Goal: Navigation & Orientation: Find specific page/section

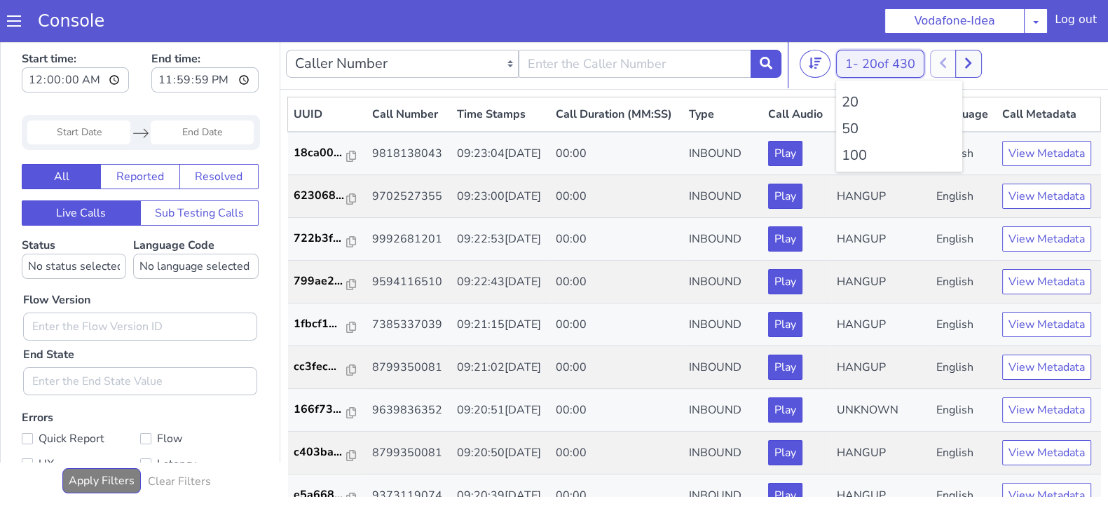
click at [836, 64] on button "1 - 20 of 430" at bounding box center [880, 64] width 88 height 28
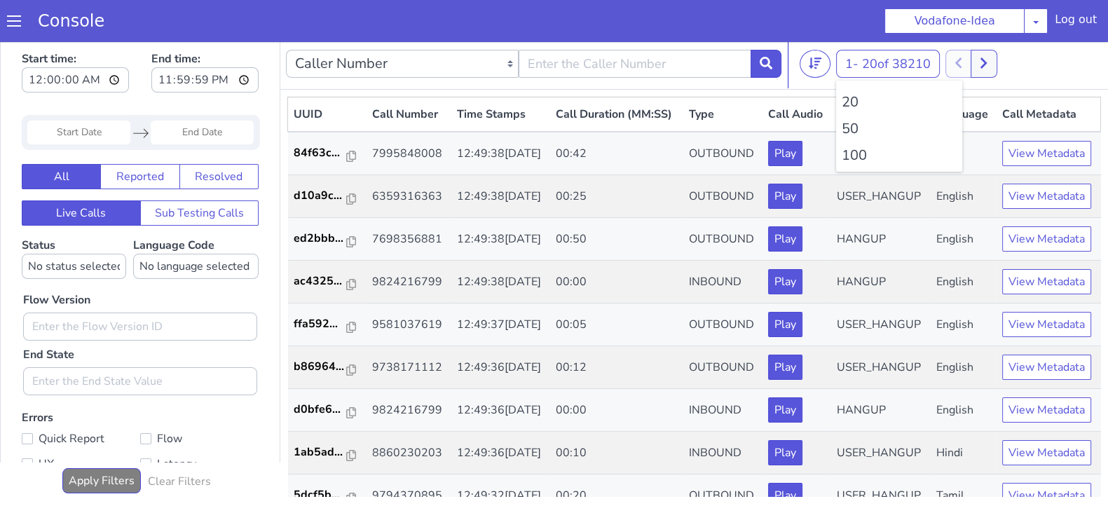
click at [849, 154] on li "100" at bounding box center [899, 155] width 115 height 21
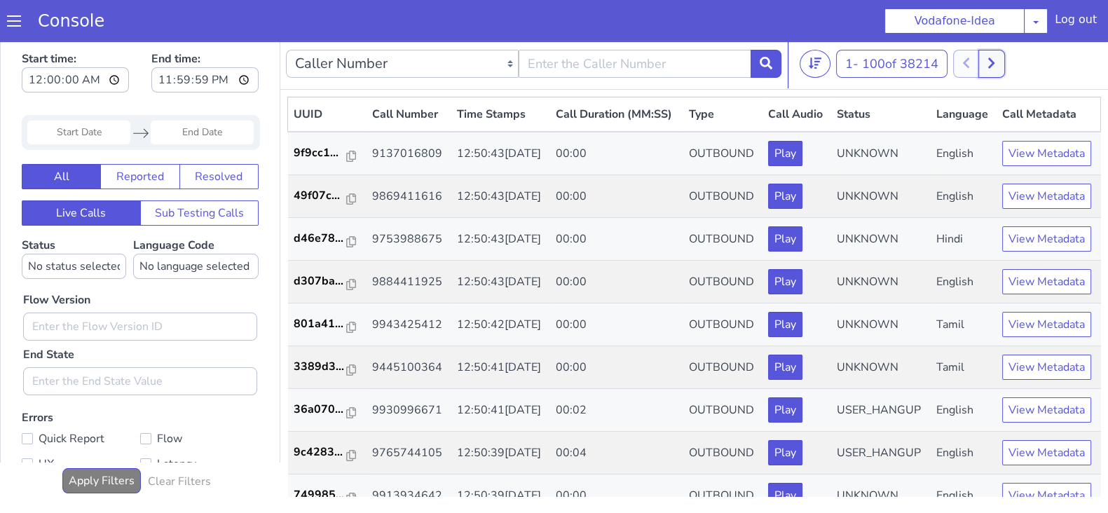
click at [993, 57] on icon at bounding box center [992, 63] width 8 height 13
click at [1010, 57] on icon at bounding box center [1007, 63] width 8 height 13
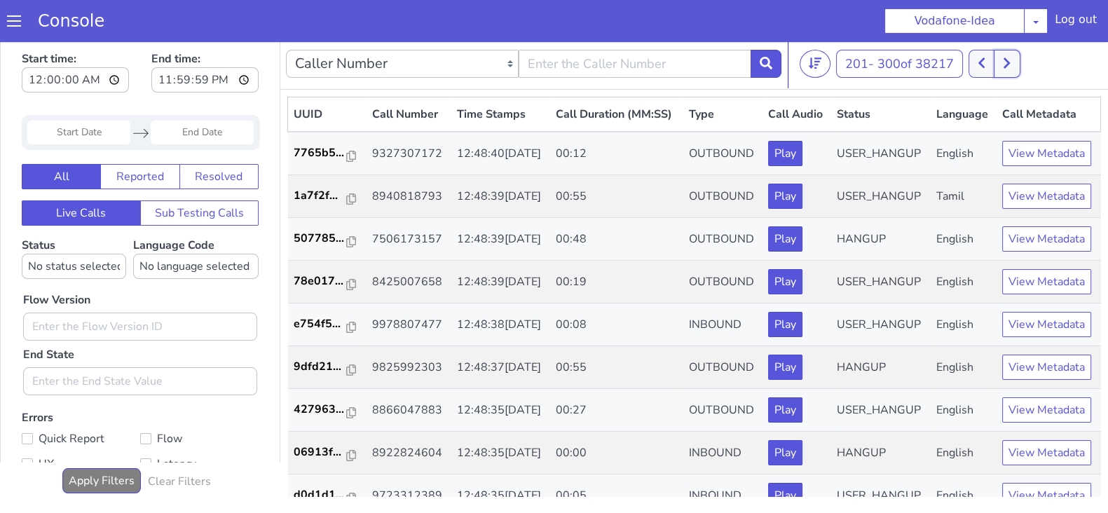
click at [1010, 57] on icon at bounding box center [1007, 63] width 8 height 13
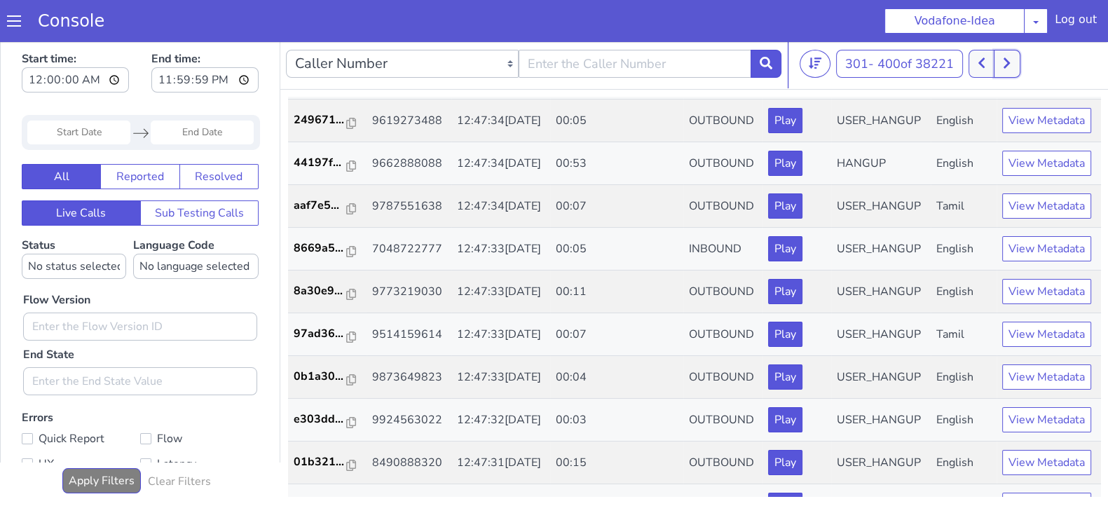
scroll to position [1794, 0]
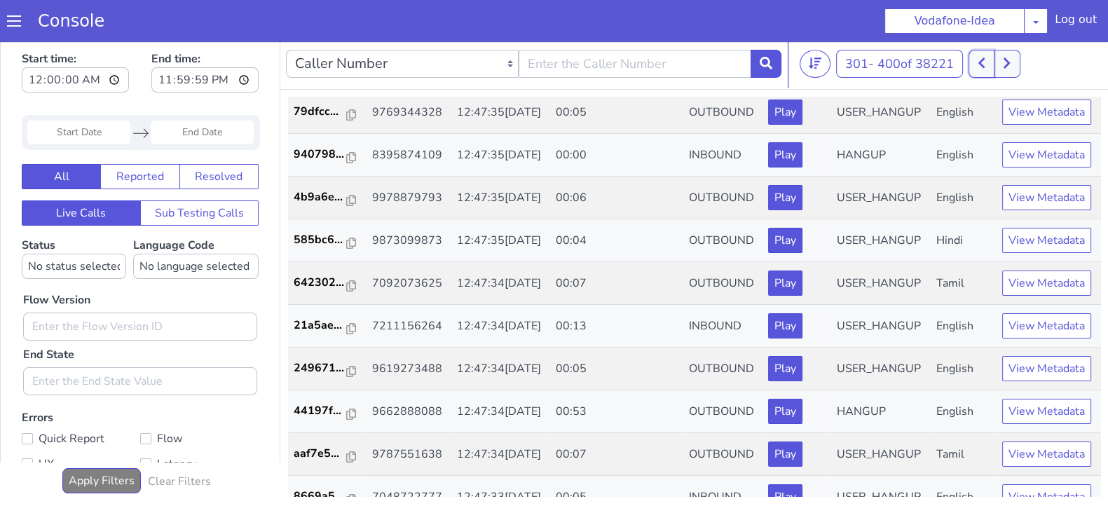
click at [984, 57] on icon at bounding box center [982, 63] width 8 height 13
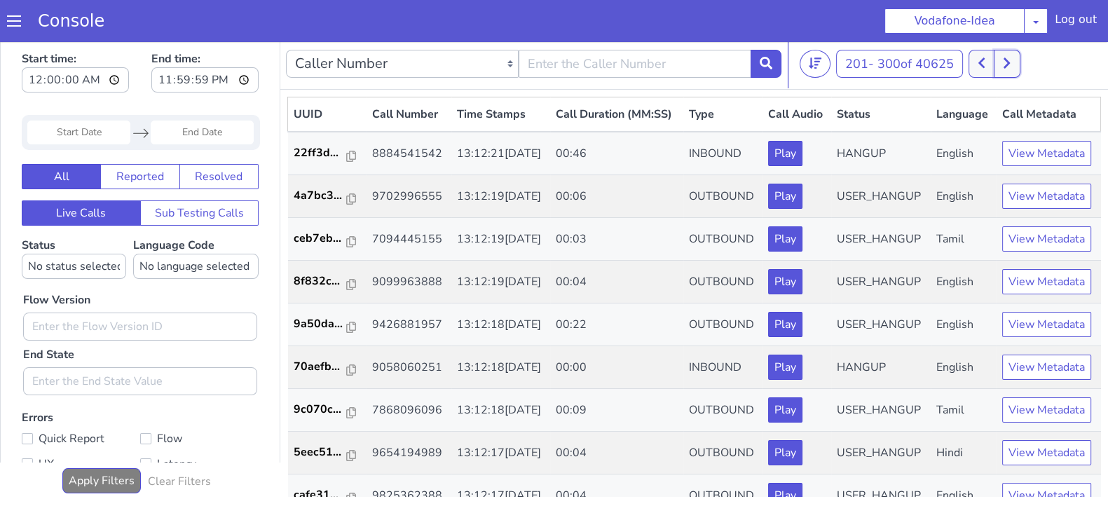
click at [1016, 65] on button at bounding box center [1007, 64] width 26 height 28
